Goal: Task Accomplishment & Management: Manage account settings

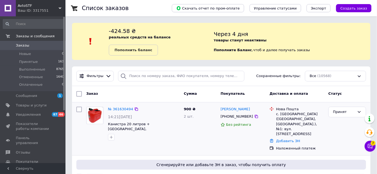
click at [124, 112] on div "№ 361630494" at bounding box center [120, 109] width 26 height 6
click at [124, 108] on link "№ 361630494" at bounding box center [120, 109] width 25 height 4
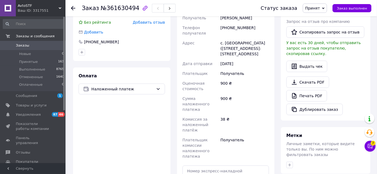
scroll to position [173, 0]
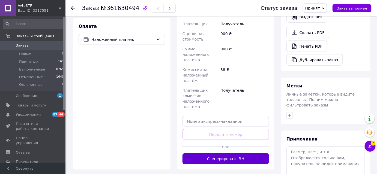
click at [215, 154] on button "Сгенерировать ЭН" at bounding box center [225, 159] width 86 height 11
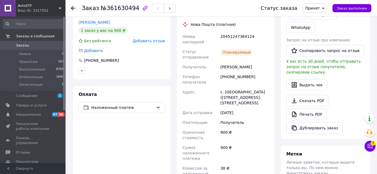
scroll to position [49, 0]
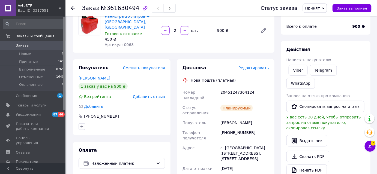
click at [74, 8] on icon at bounding box center [73, 8] width 4 height 4
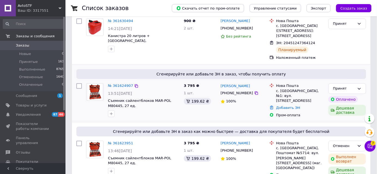
scroll to position [99, 0]
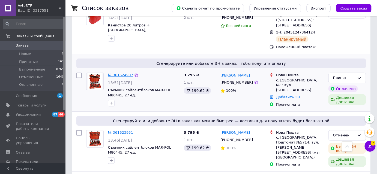
click at [113, 74] on link "№ 361624907" at bounding box center [120, 75] width 25 height 4
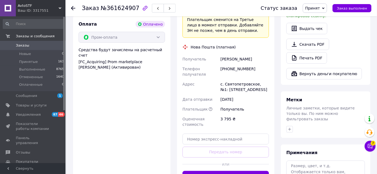
scroll to position [248, 0]
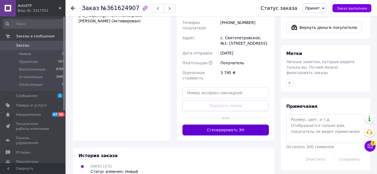
click at [246, 125] on button "Сгенерировать ЭН" at bounding box center [225, 130] width 86 height 11
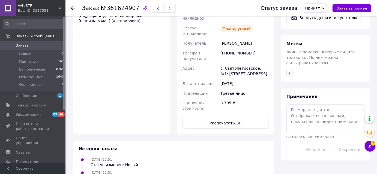
scroll to position [149, 0]
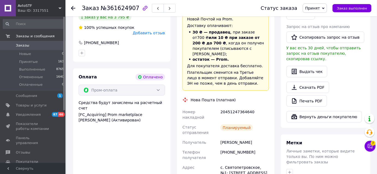
click at [74, 7] on icon at bounding box center [73, 8] width 4 height 4
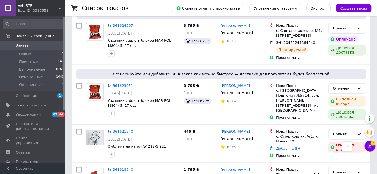
scroll to position [173, 0]
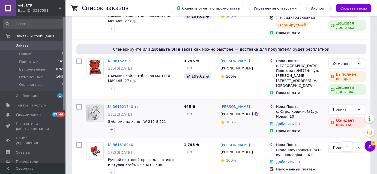
click at [118, 108] on link "№ 361621340" at bounding box center [120, 107] width 25 height 4
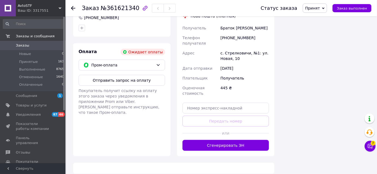
scroll to position [173, 0]
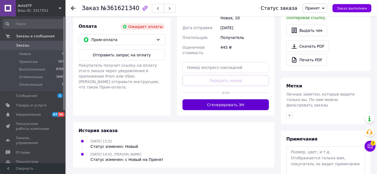
click at [216, 100] on button "Сгенерировать ЭН" at bounding box center [225, 105] width 86 height 11
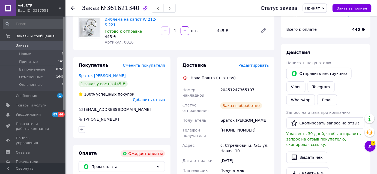
scroll to position [25, 0]
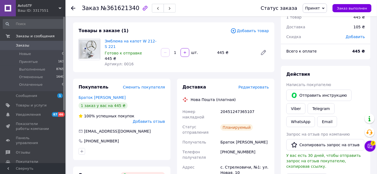
click at [74, 8] on icon at bounding box center [73, 8] width 4 height 4
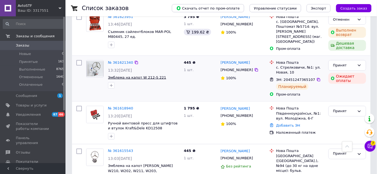
scroll to position [248, 0]
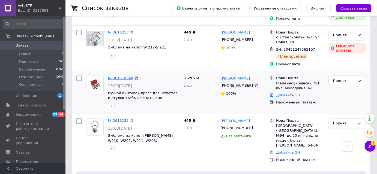
click at [118, 76] on link "№ 361618940" at bounding box center [120, 78] width 25 height 4
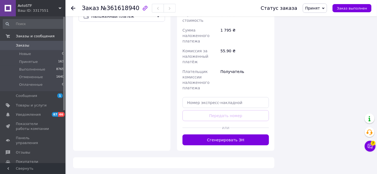
scroll to position [222, 0]
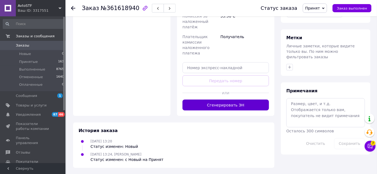
click at [200, 107] on button "Сгенерировать ЭН" at bounding box center [225, 105] width 86 height 11
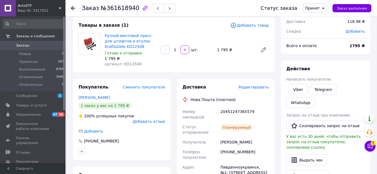
scroll to position [0, 0]
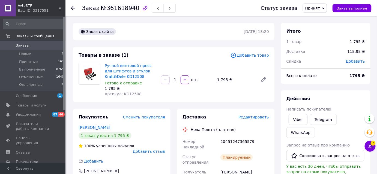
click at [73, 8] on use at bounding box center [73, 8] width 4 height 4
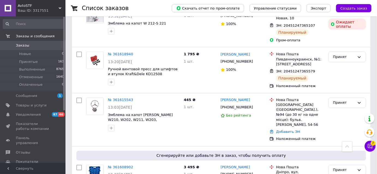
scroll to position [273, 0]
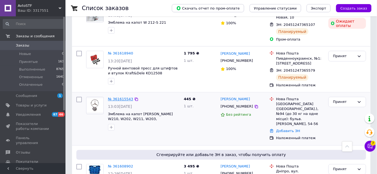
click at [118, 100] on link "№ 361615543" at bounding box center [120, 99] width 25 height 4
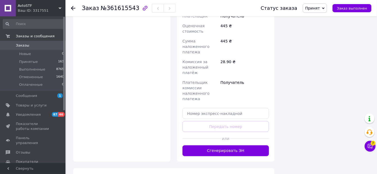
scroll to position [233, 0]
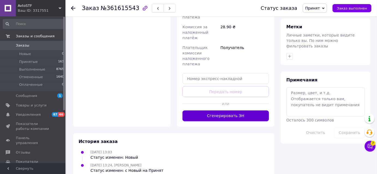
click at [197, 111] on button "Сгенерировать ЭН" at bounding box center [225, 116] width 86 height 11
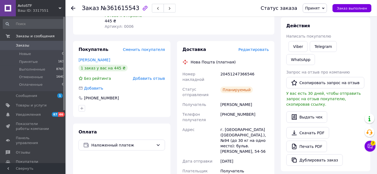
scroll to position [0, 0]
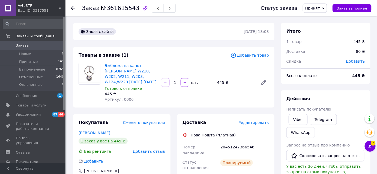
click at [74, 7] on icon at bounding box center [73, 8] width 4 height 4
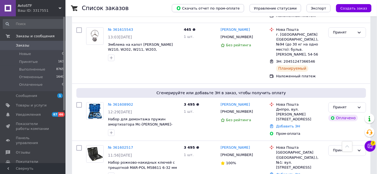
scroll to position [347, 0]
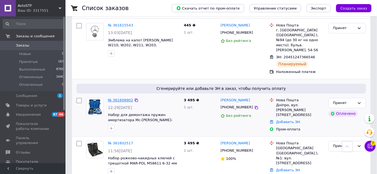
click at [119, 98] on link "№ 361608902" at bounding box center [120, 100] width 25 height 4
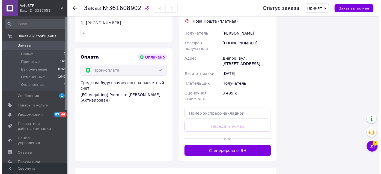
scroll to position [224, 0]
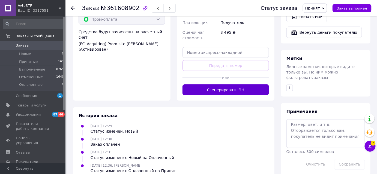
click at [227, 85] on button "Сгенерировать ЭН" at bounding box center [225, 90] width 86 height 11
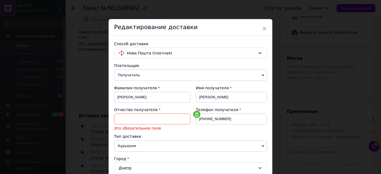
click at [266, 29] on div "Редактирование доставки" at bounding box center [191, 27] width 164 height 17
click at [125, 119] on input at bounding box center [152, 119] width 76 height 11
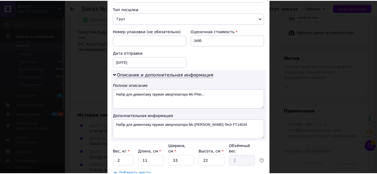
scroll to position [274, 0]
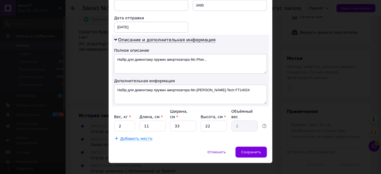
type input "іванович"
click at [255, 152] on div "Отменить   Сохранить" at bounding box center [191, 155] width 164 height 16
click at [250, 150] on span "Сохранить" at bounding box center [251, 152] width 20 height 4
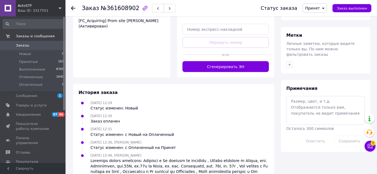
scroll to position [248, 0]
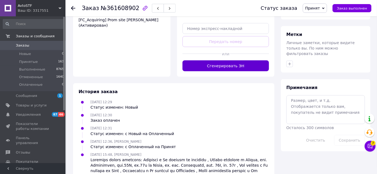
click at [211, 61] on button "Сгенерировать ЭН" at bounding box center [225, 66] width 86 height 11
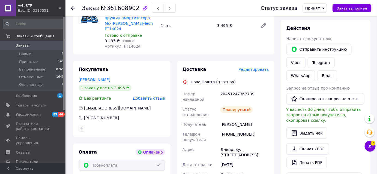
scroll to position [74, 0]
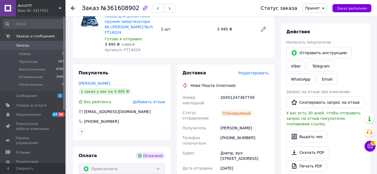
click at [74, 8] on use at bounding box center [73, 8] width 4 height 4
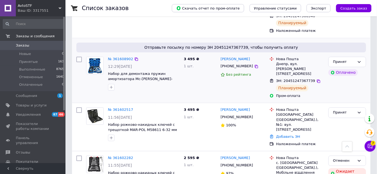
scroll to position [397, 0]
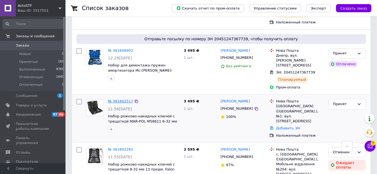
click at [113, 99] on link "№ 361602517" at bounding box center [120, 101] width 25 height 4
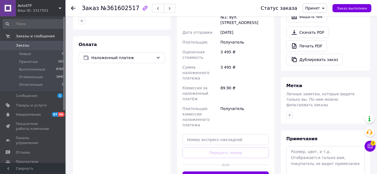
scroll to position [235, 0]
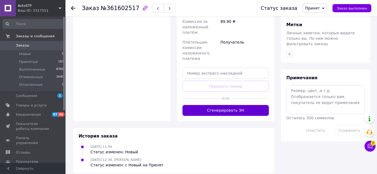
click at [249, 107] on button "Сгенерировать ЭН" at bounding box center [225, 110] width 86 height 11
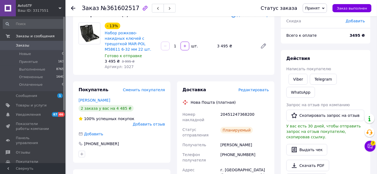
scroll to position [36, 0]
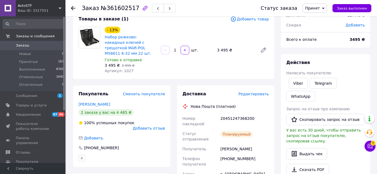
click at [72, 9] on icon at bounding box center [73, 8] width 4 height 4
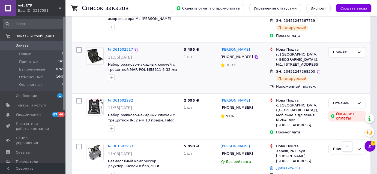
scroll to position [496, 0]
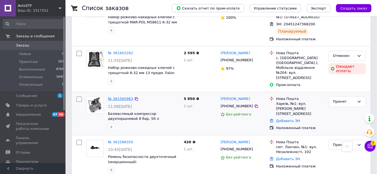
click at [116, 97] on link "№ 361592963" at bounding box center [120, 99] width 25 height 4
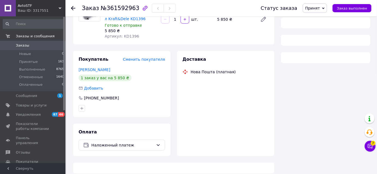
scroll to position [222, 0]
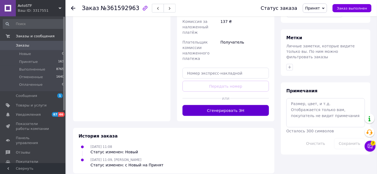
click at [224, 105] on button "Сгенерировать ЭН" at bounding box center [225, 110] width 86 height 11
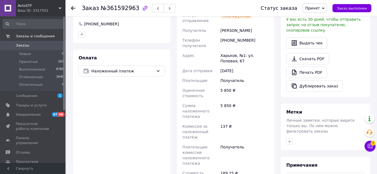
scroll to position [98, 0]
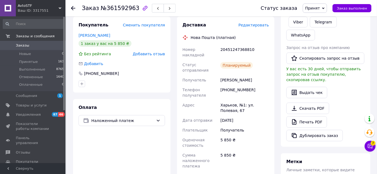
click at [71, 5] on div at bounding box center [73, 7] width 4 height 5
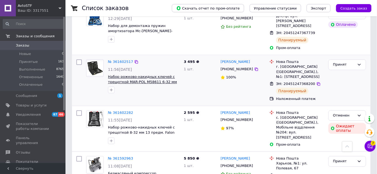
scroll to position [496, 0]
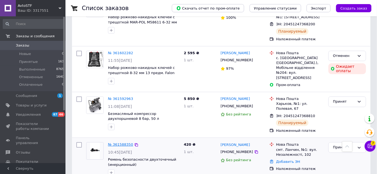
click at [120, 143] on link "№ 361588350" at bounding box center [120, 145] width 25 height 4
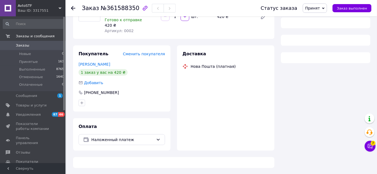
scroll to position [222, 0]
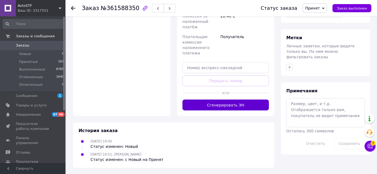
click at [193, 103] on button "Сгенерировать ЭН" at bounding box center [225, 105] width 86 height 11
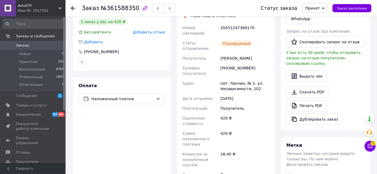
scroll to position [73, 0]
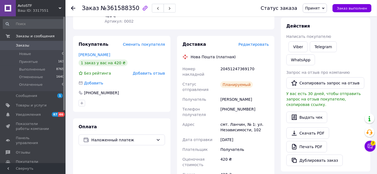
click at [73, 9] on icon at bounding box center [73, 8] width 4 height 4
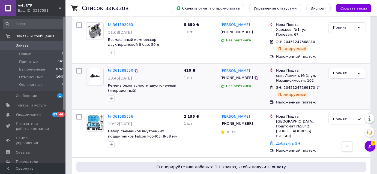
scroll to position [595, 0]
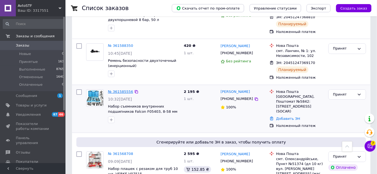
click at [116, 90] on link "№ 361585556" at bounding box center [120, 92] width 25 height 4
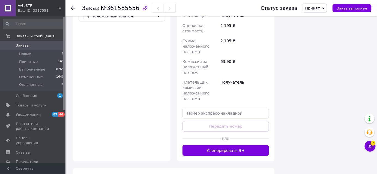
scroll to position [227, 0]
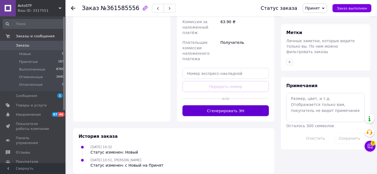
click at [218, 106] on button "Сгенерировать ЭН" at bounding box center [225, 111] width 86 height 11
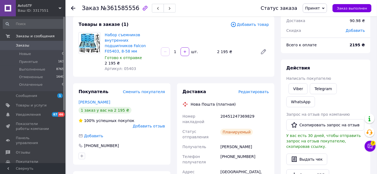
scroll to position [0, 0]
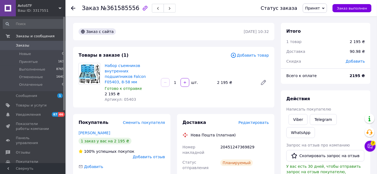
click at [73, 10] on div at bounding box center [73, 7] width 4 height 5
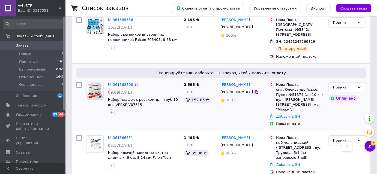
scroll to position [719, 0]
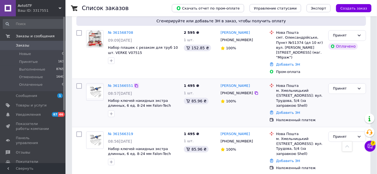
click at [134, 84] on icon at bounding box center [136, 86] width 4 height 4
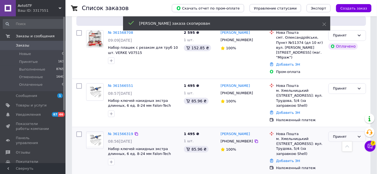
click at [362, 132] on div "Принят" at bounding box center [347, 137] width 38 height 11
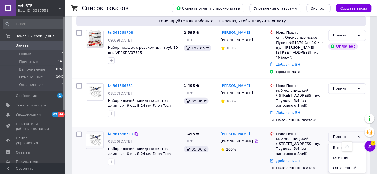
click at [335, 153] on li "Отменен" at bounding box center [347, 158] width 37 height 10
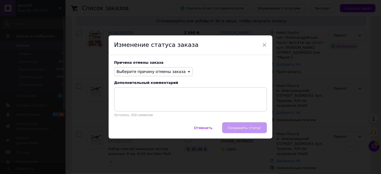
click at [188, 71] on icon at bounding box center [189, 72] width 2 height 2
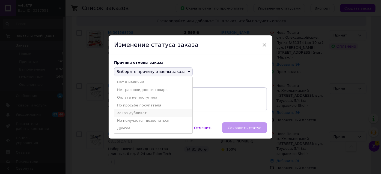
click at [149, 111] on li "Заказ-дубликат" at bounding box center [153, 113] width 78 height 8
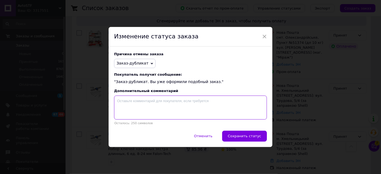
click at [142, 107] on textarea at bounding box center [190, 108] width 153 height 24
paste textarea "361566551"
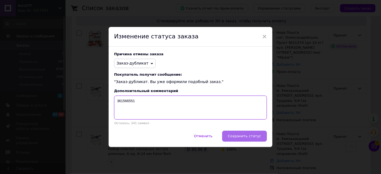
type textarea "361566551"
click at [236, 138] on span "Сохранить статус" at bounding box center [244, 136] width 33 height 4
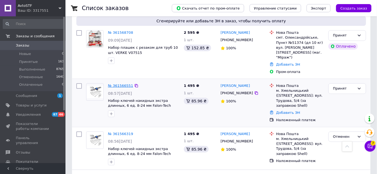
click at [119, 84] on link "№ 361566551" at bounding box center [120, 86] width 25 height 4
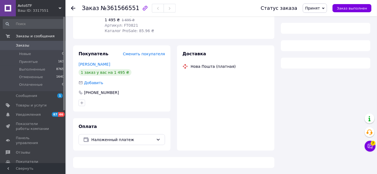
scroll to position [246, 0]
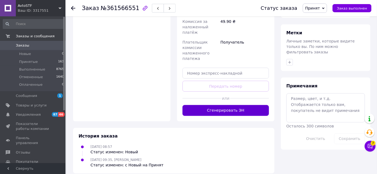
click at [215, 106] on button "Сгенерировать ЭН" at bounding box center [225, 110] width 86 height 11
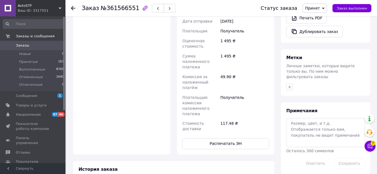
scroll to position [97, 0]
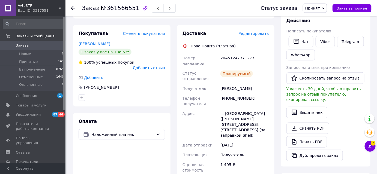
click at [75, 6] on icon at bounding box center [73, 8] width 4 height 4
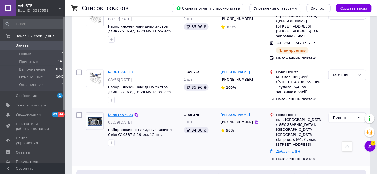
scroll to position [769, 0]
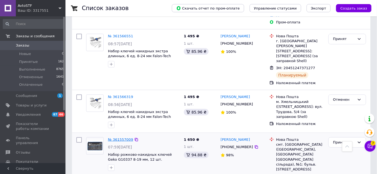
click at [119, 138] on link "№ 361557009" at bounding box center [120, 140] width 25 height 4
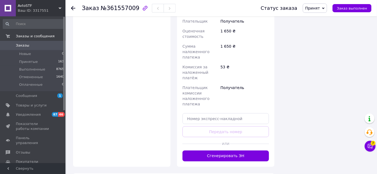
scroll to position [238, 0]
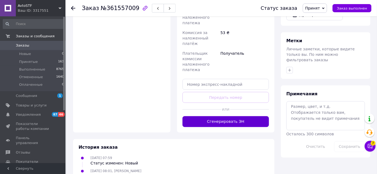
click at [214, 116] on button "Сгенерировать ЭН" at bounding box center [225, 121] width 86 height 11
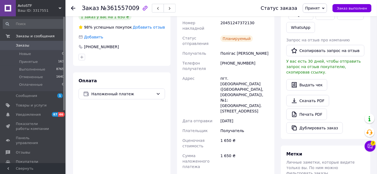
scroll to position [89, 0]
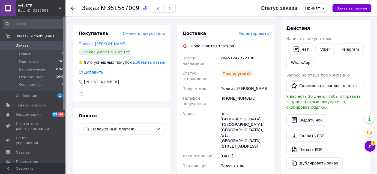
click at [73, 8] on use at bounding box center [73, 8] width 4 height 4
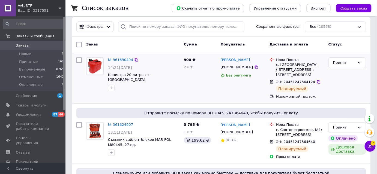
scroll to position [49, 0]
click at [93, 53] on div "№ 361630494 14:21[DATE] Канистра 20 литров + лейка, [GEOGRAPHIC_DATA] 900 ₴ 2 ш…" at bounding box center [221, 78] width 298 height 51
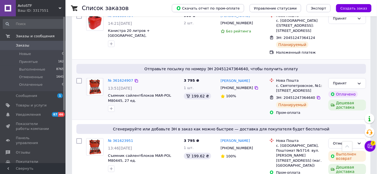
scroll to position [0, 0]
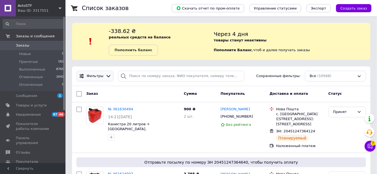
click at [107, 78] on icon at bounding box center [109, 76] width 6 height 6
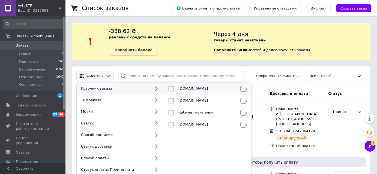
click at [170, 90] on input "checkbox" at bounding box center [171, 88] width 5 height 5
checkbox input "false"
click at [257, 79] on div "Фильтры Источник заказа Тип заказа Метки Статус Способ доставки Статус доставки…" at bounding box center [221, 76] width 294 height 11
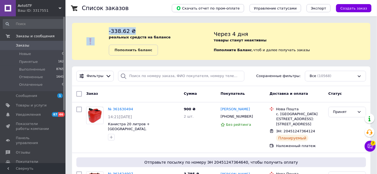
drag, startPoint x: 157, startPoint y: 29, endPoint x: 101, endPoint y: 37, distance: 57.1
click at [101, 37] on div "-338.62 ₴ реальных средств на балансе Пополнить баланс Через 4 дня товары стану…" at bounding box center [221, 41] width 298 height 28
click at [100, 32] on div at bounding box center [90, 41] width 37 height 28
click at [100, 29] on div at bounding box center [90, 41] width 37 height 28
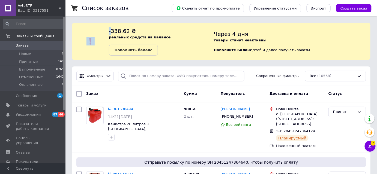
click at [100, 29] on div at bounding box center [90, 41] width 37 height 28
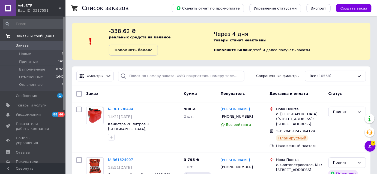
click at [26, 37] on span "Заказы и сообщения" at bounding box center [35, 36] width 39 height 5
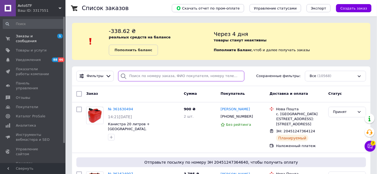
click at [131, 73] on input "search" at bounding box center [181, 76] width 126 height 11
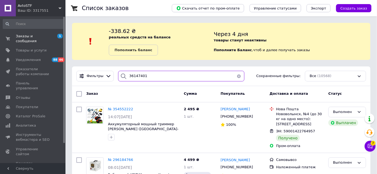
type input "361474015"
